Goal: Information Seeking & Learning: Learn about a topic

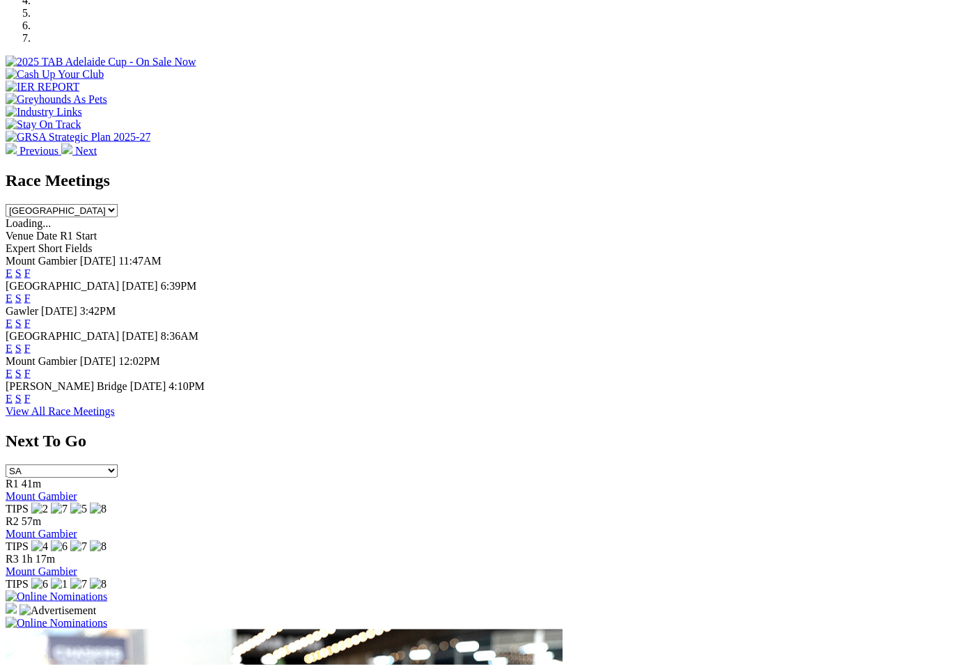
scroll to position [484, 0]
click at [31, 292] on link "F" at bounding box center [27, 298] width 6 height 12
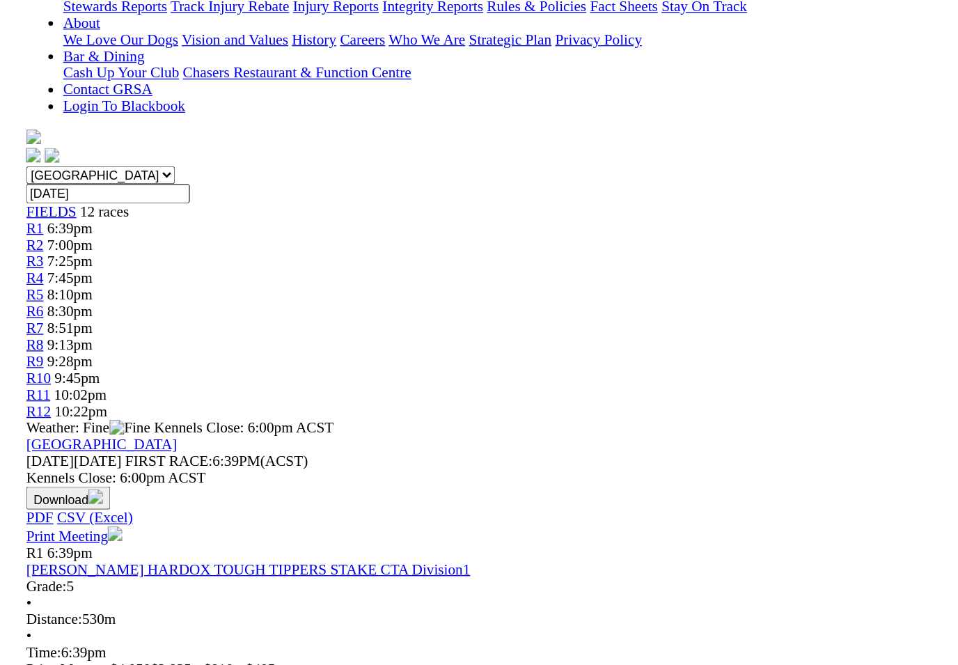
scroll to position [185, 0]
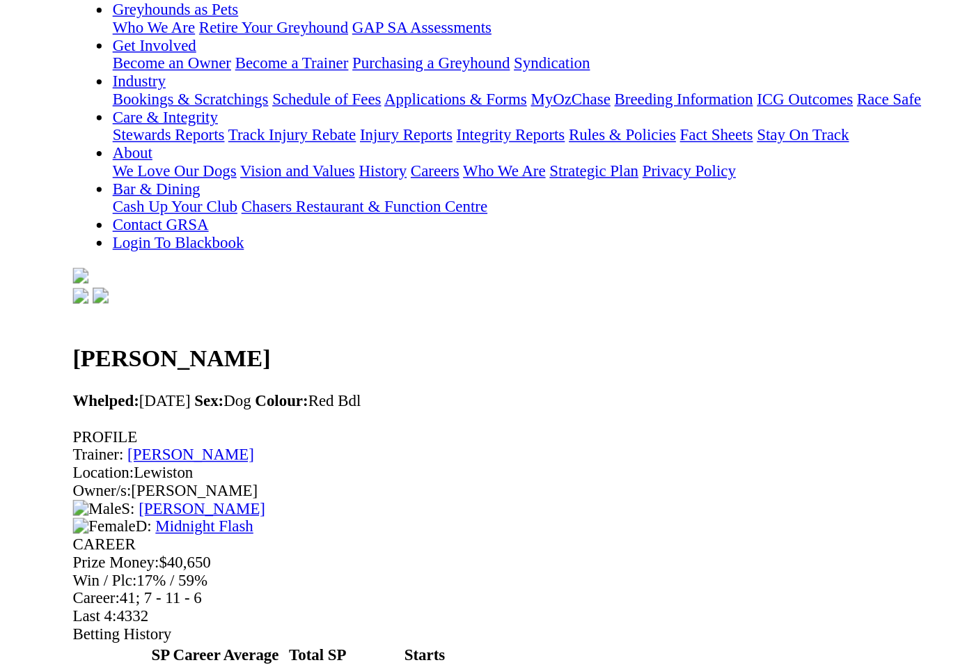
scroll to position [182, 0]
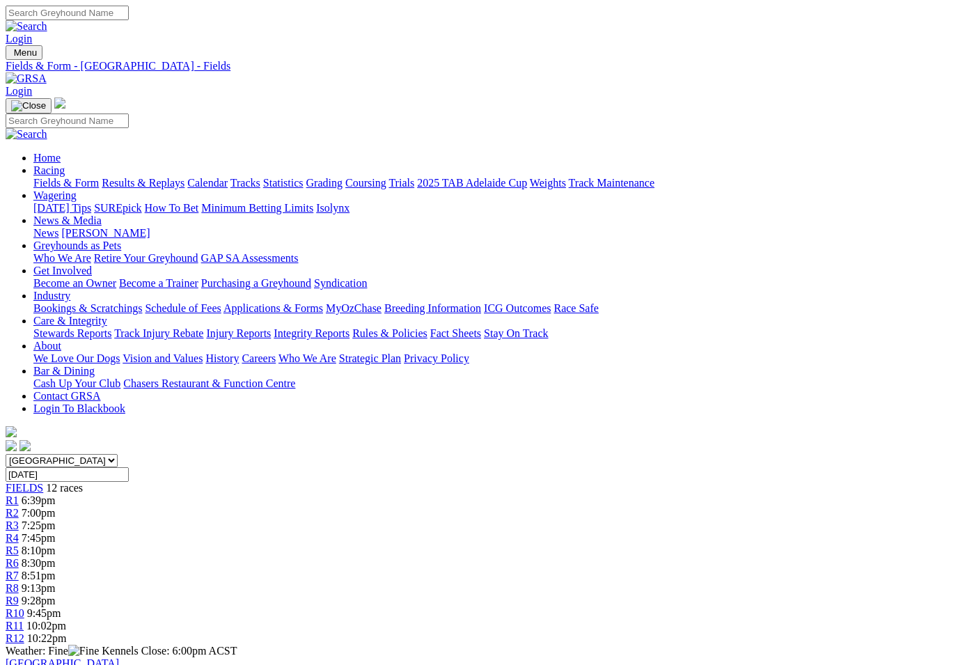
scroll to position [362, 8]
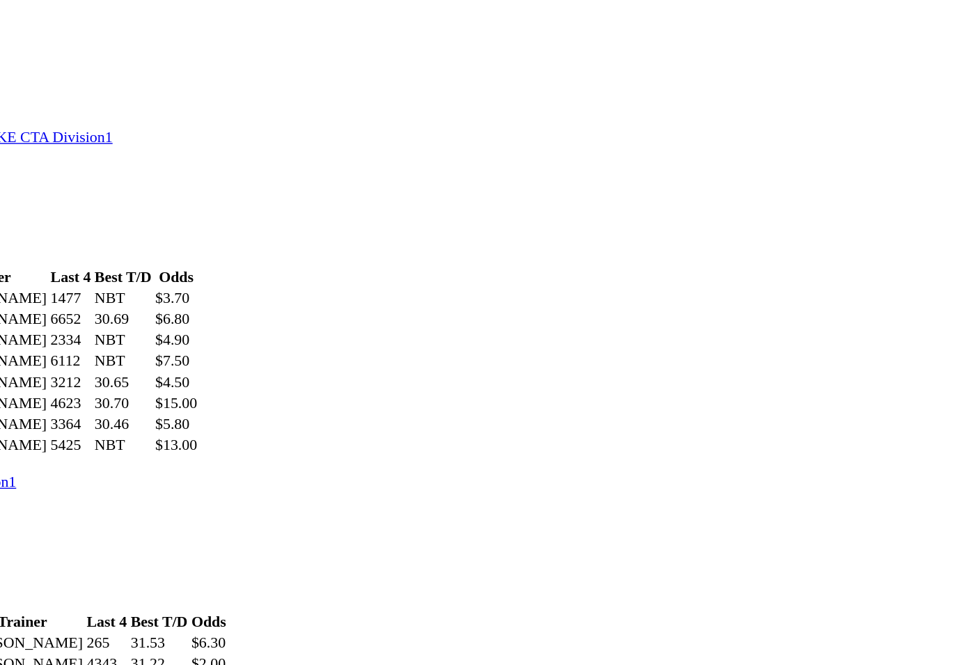
scroll to position [497, 5]
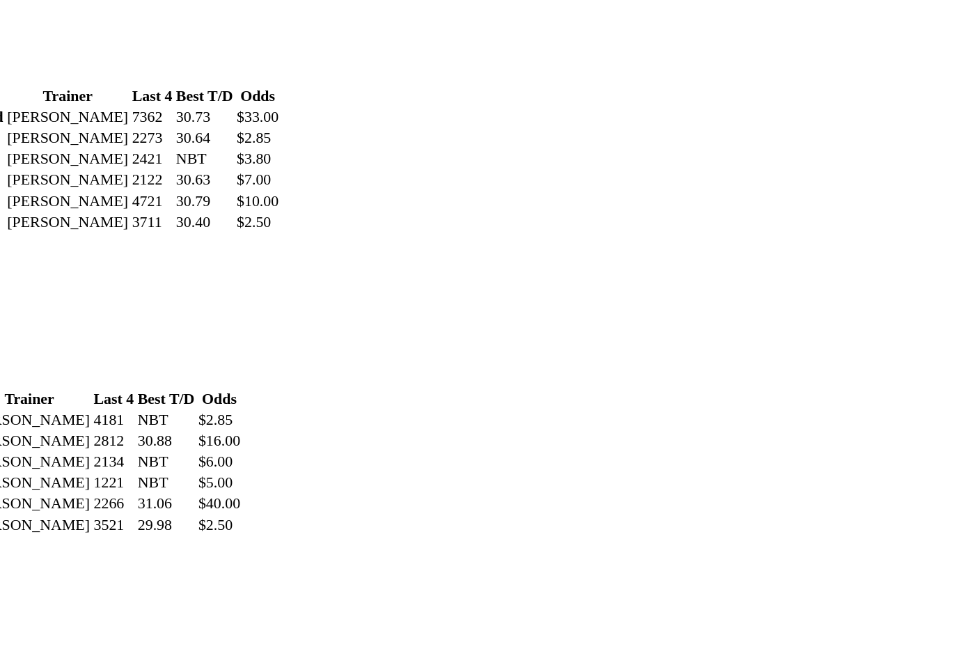
scroll to position [1111, 51]
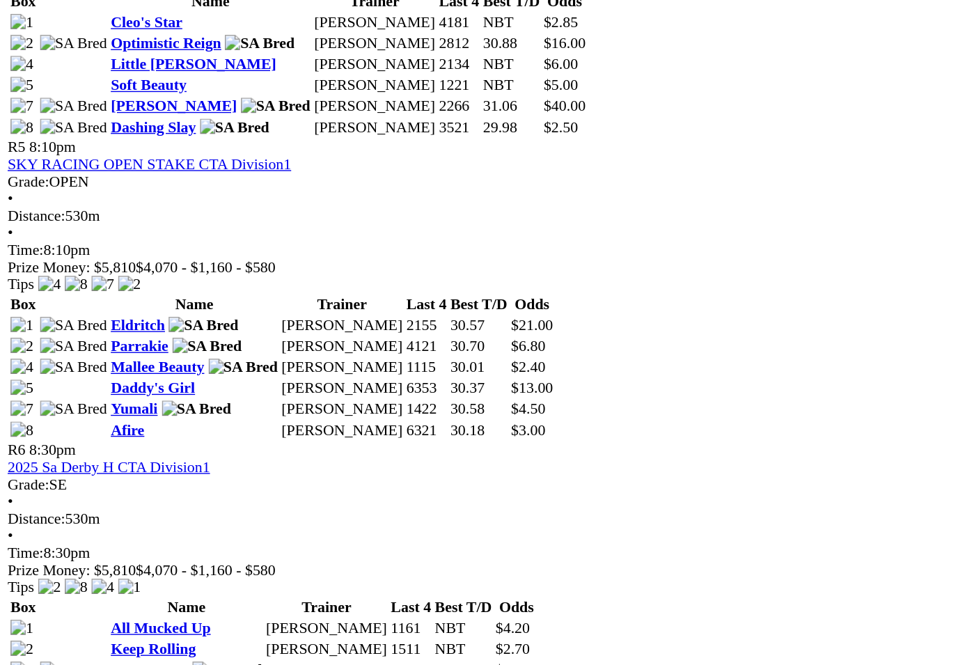
scroll to position [1393, 0]
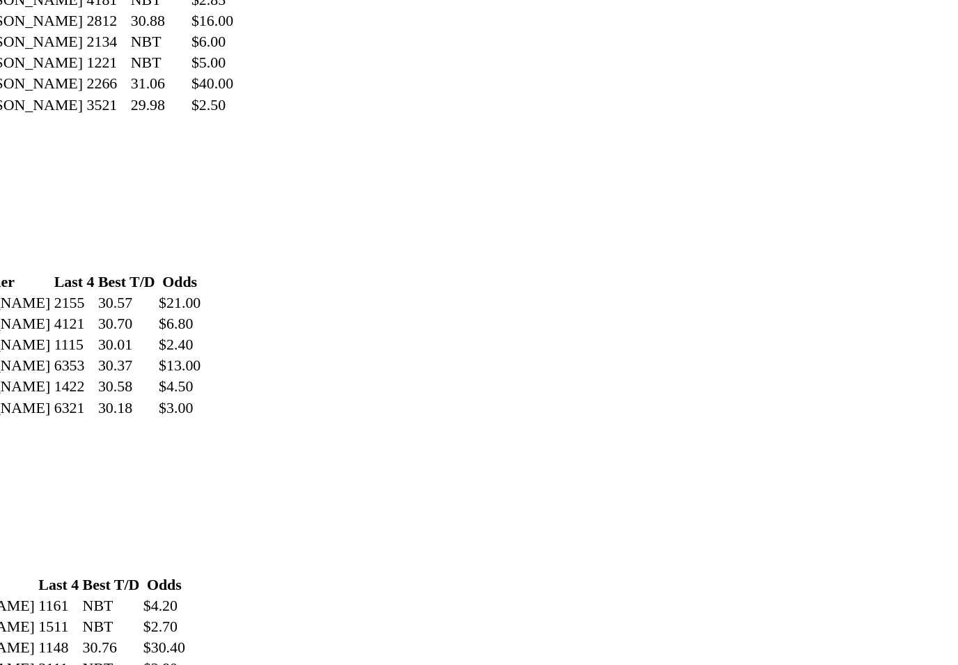
scroll to position [1393, 17]
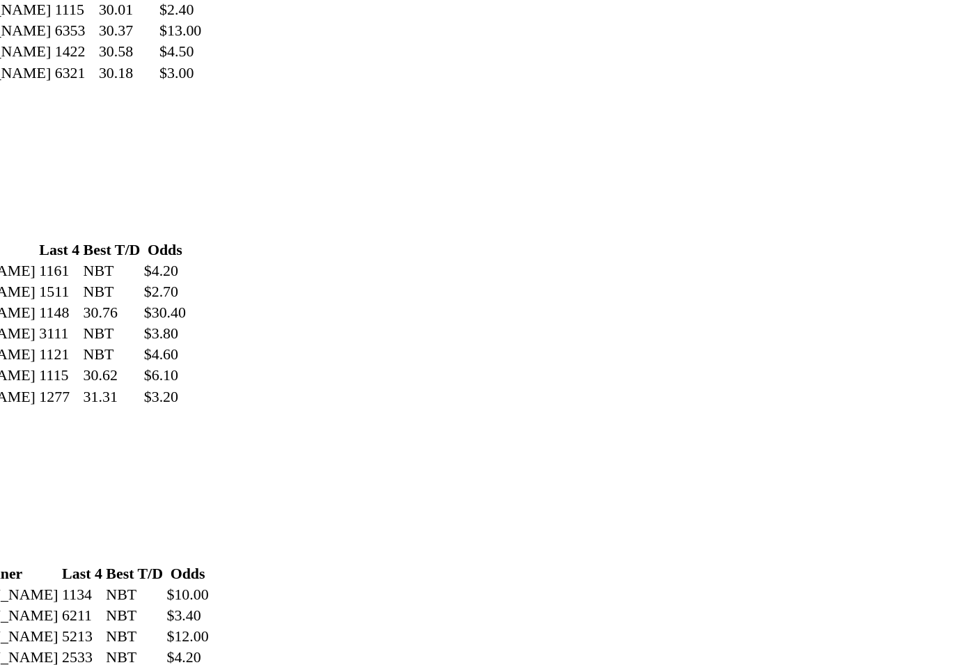
scroll to position [1657, 17]
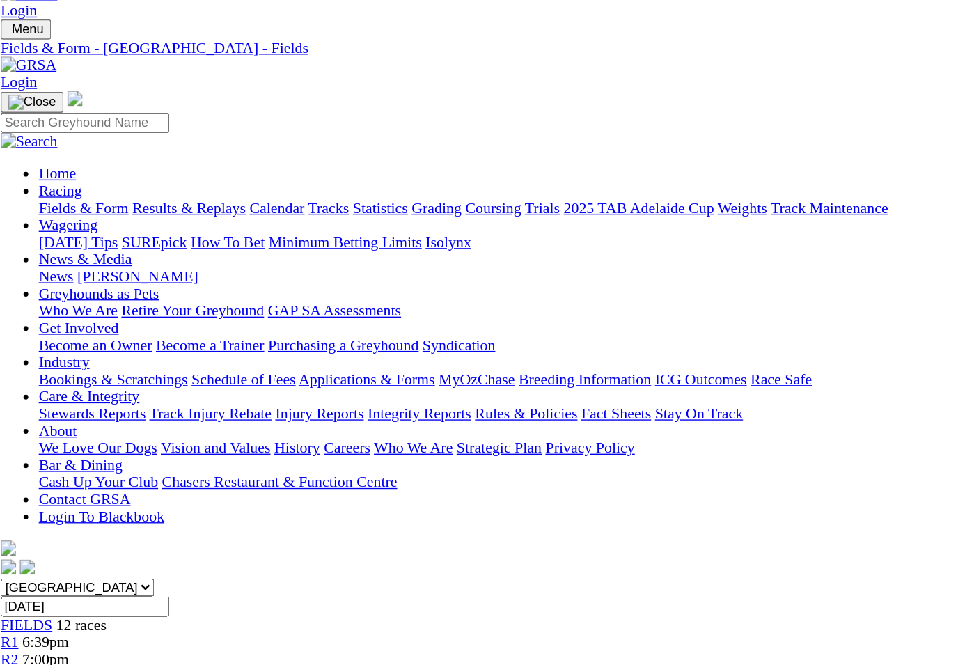
scroll to position [0, 0]
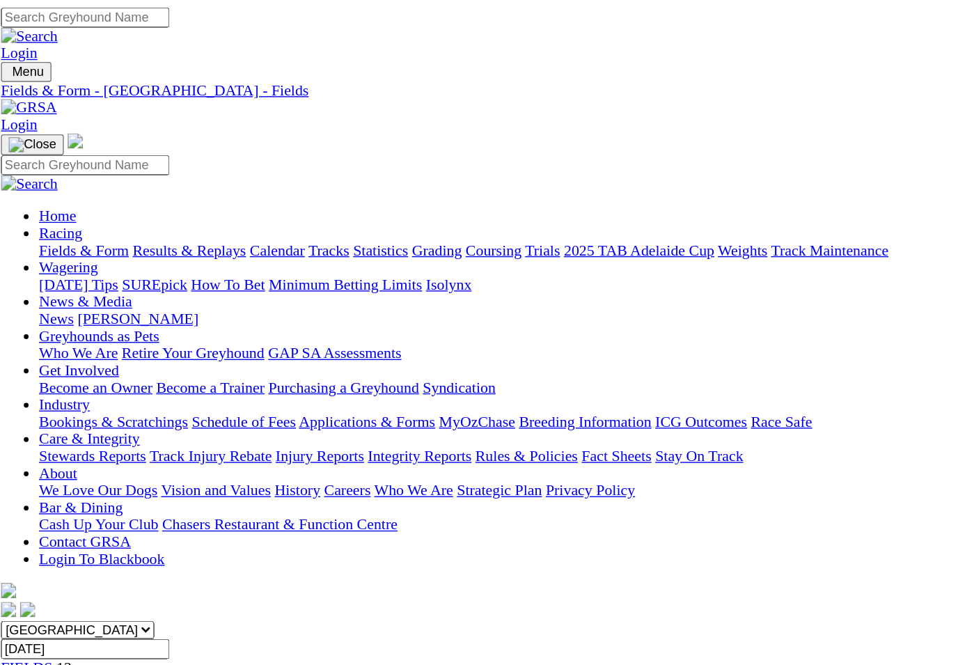
click at [102, 214] on link "News & Media" at bounding box center [67, 220] width 68 height 12
click at [58, 227] on link "News" at bounding box center [45, 233] width 25 height 12
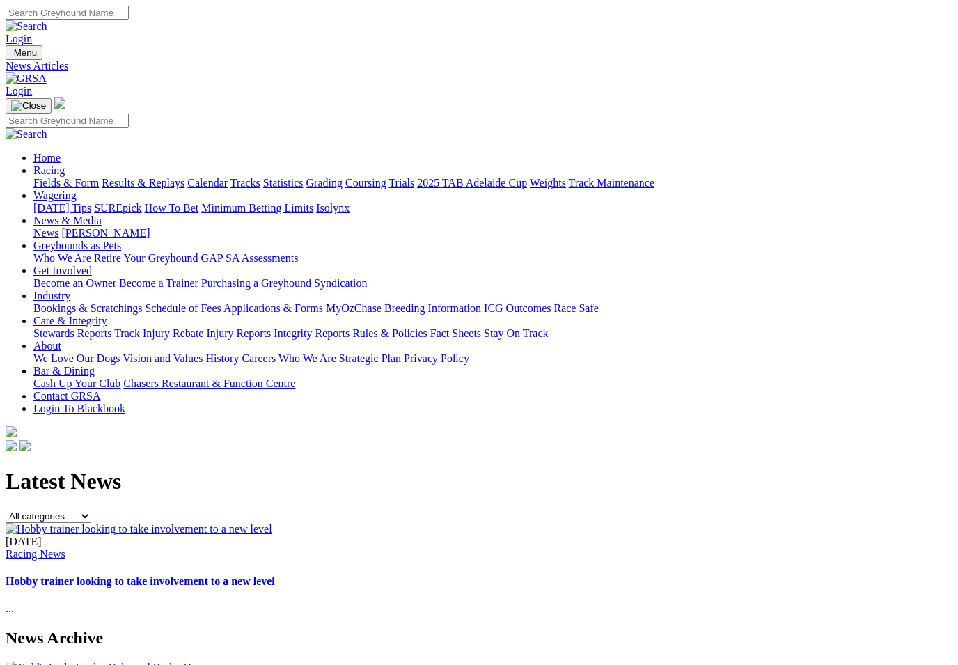
click at [272, 523] on img at bounding box center [139, 529] width 267 height 13
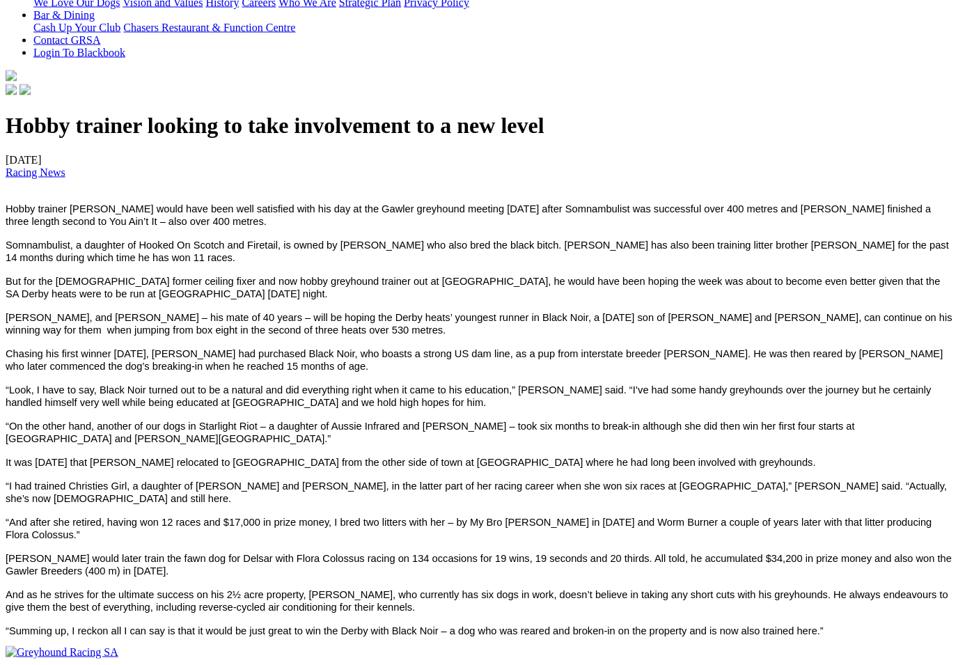
scroll to position [357, 0]
click at [896, 552] on p "[PERSON_NAME] would later train the fawn dog for Delsar with Flora Colossus rac…" at bounding box center [479, 564] width 947 height 25
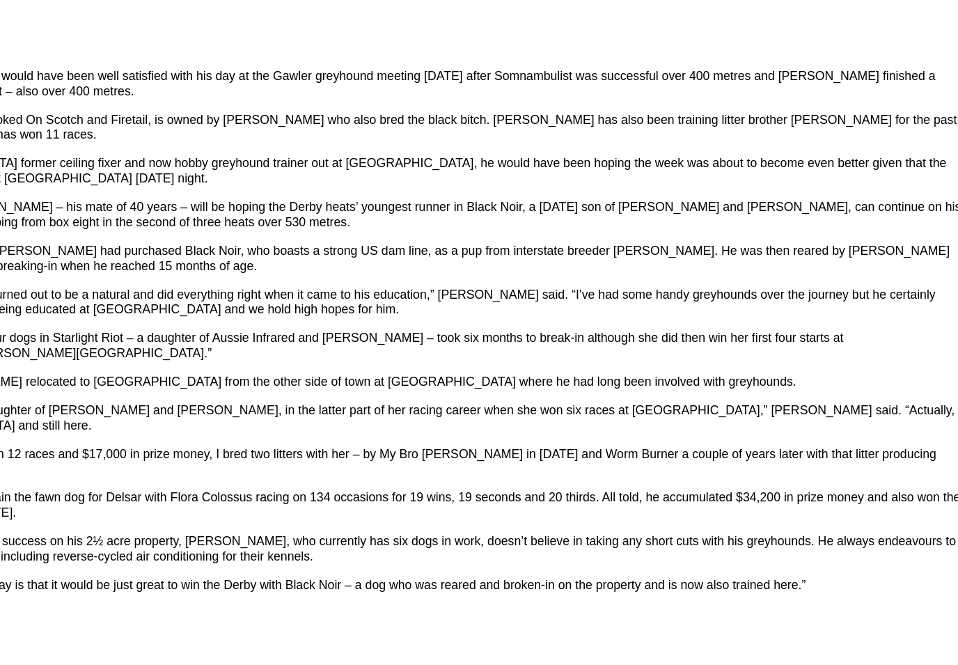
scroll to position [440, 3]
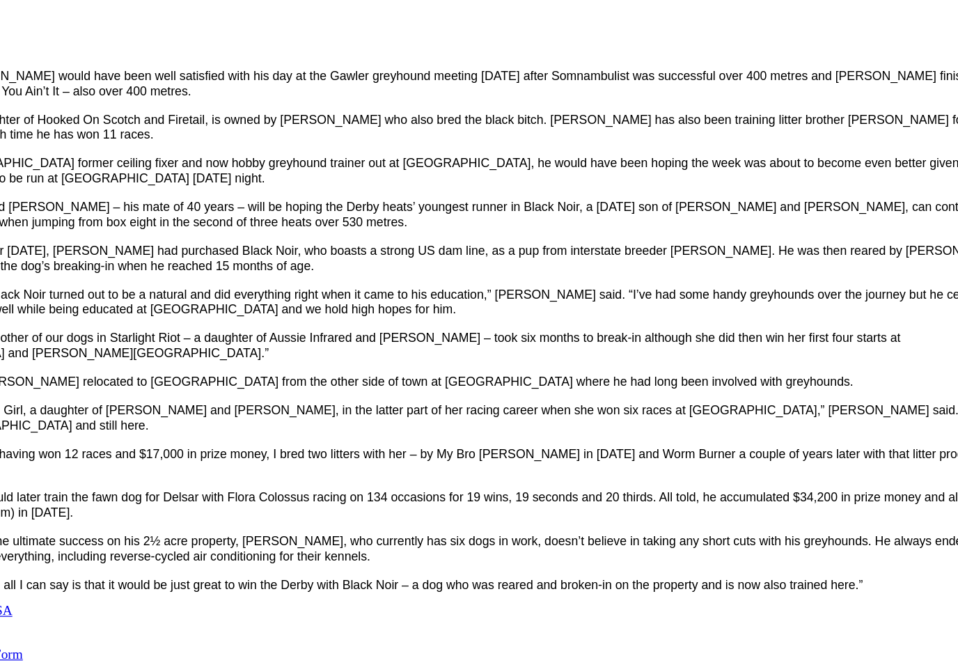
click at [731, 465] on div "Hobby trainer looking to take involvement to a new level [DATE] Racing News Hob…" at bounding box center [479, 291] width 947 height 524
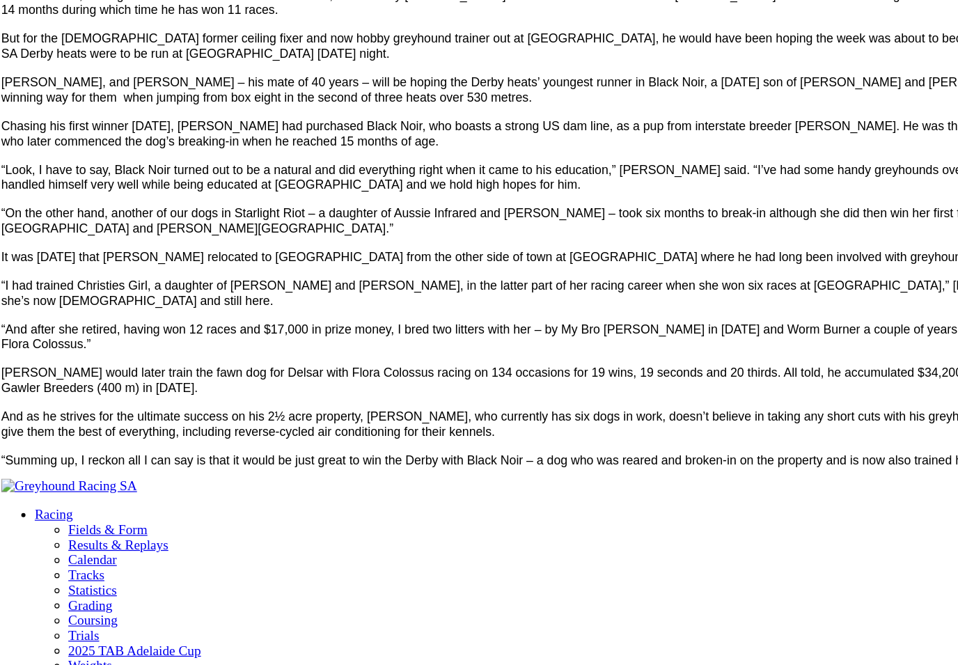
scroll to position [510, 0]
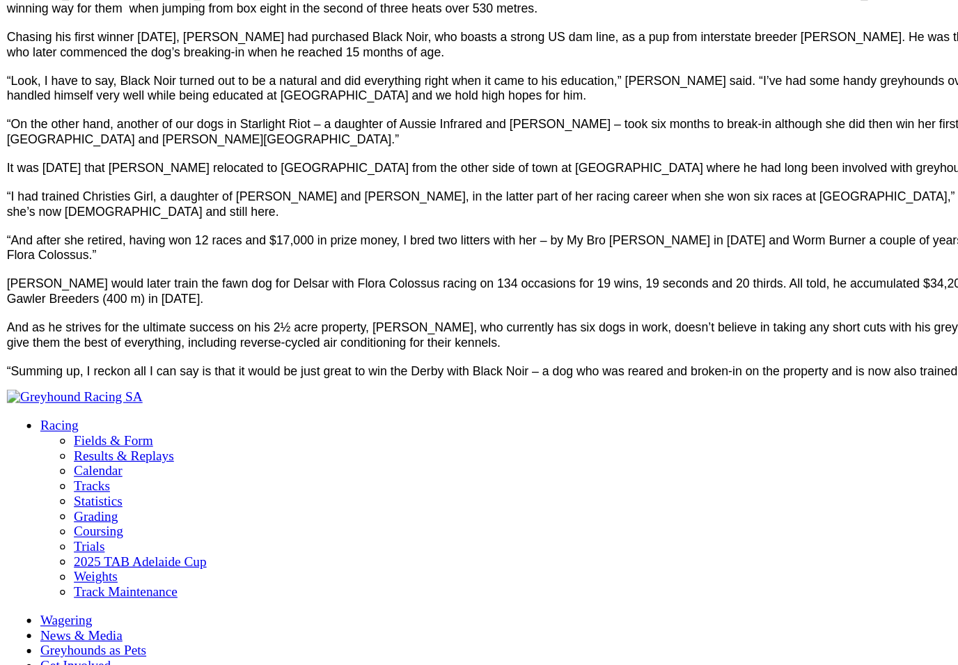
scroll to position [586, 0]
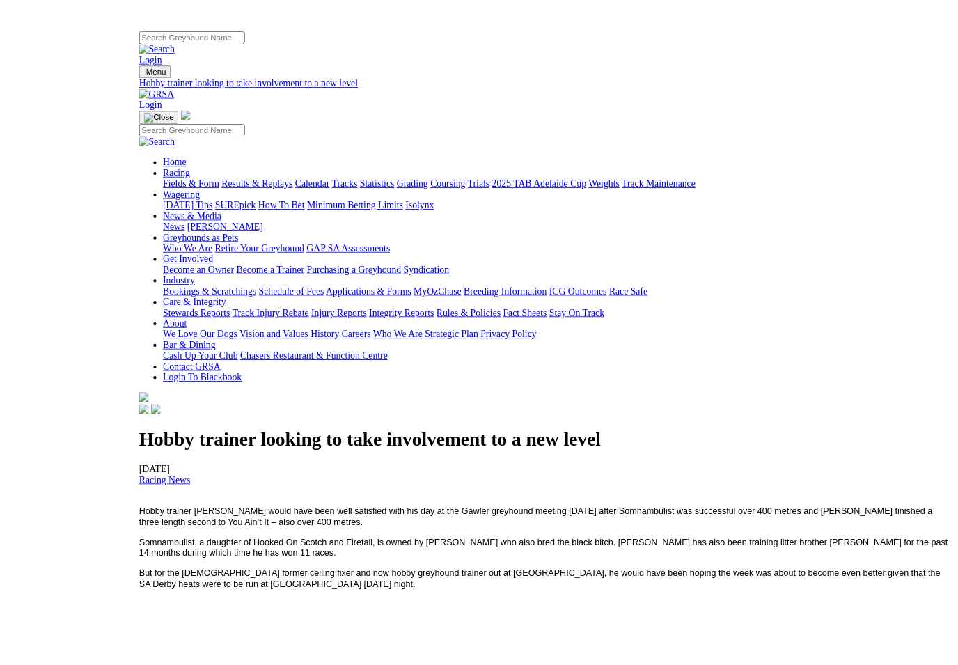
scroll to position [60, 1]
